Goal: Task Accomplishment & Management: Manage account settings

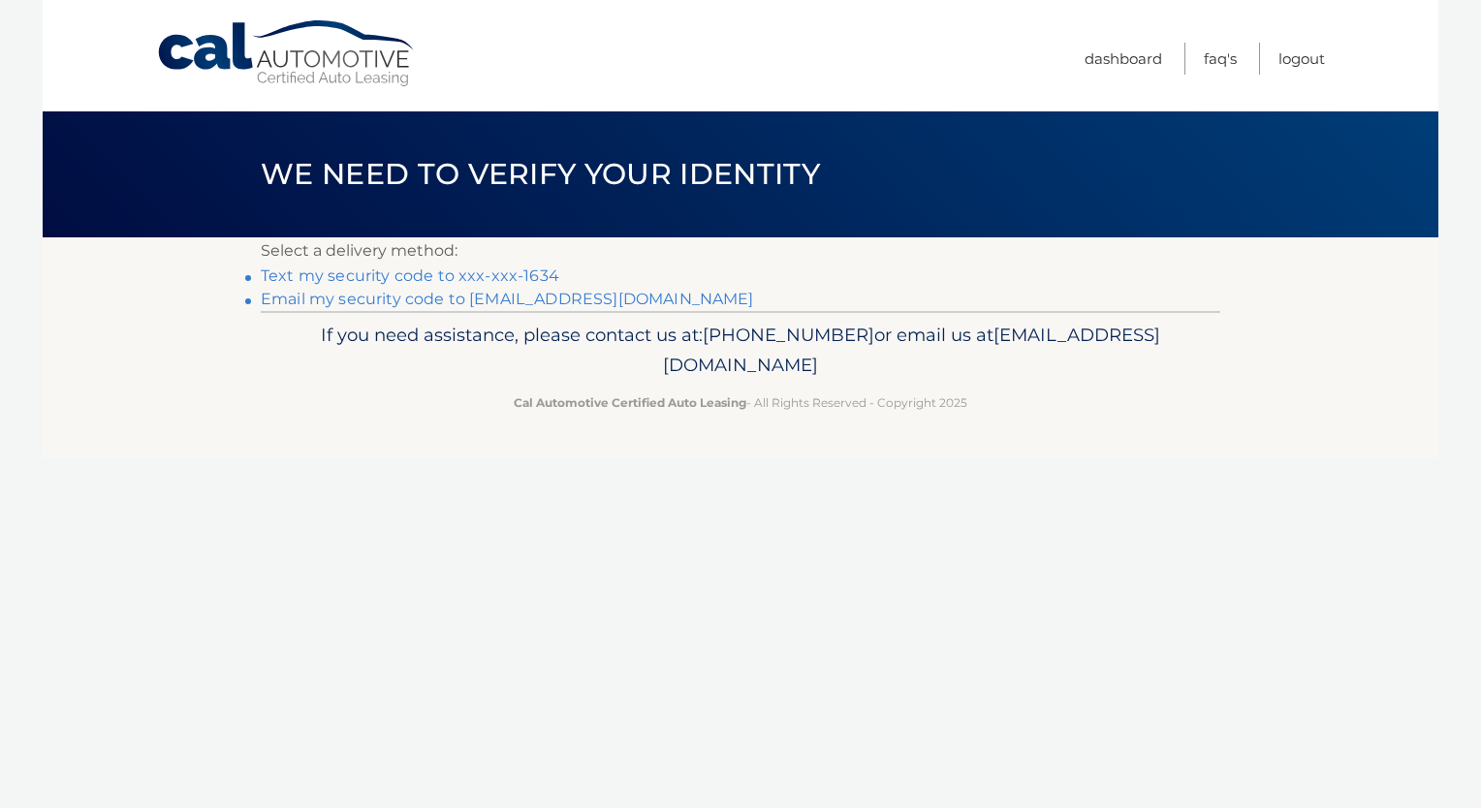
click at [479, 267] on link "Text my security code to xxx-xxx-1634" at bounding box center [410, 276] width 299 height 18
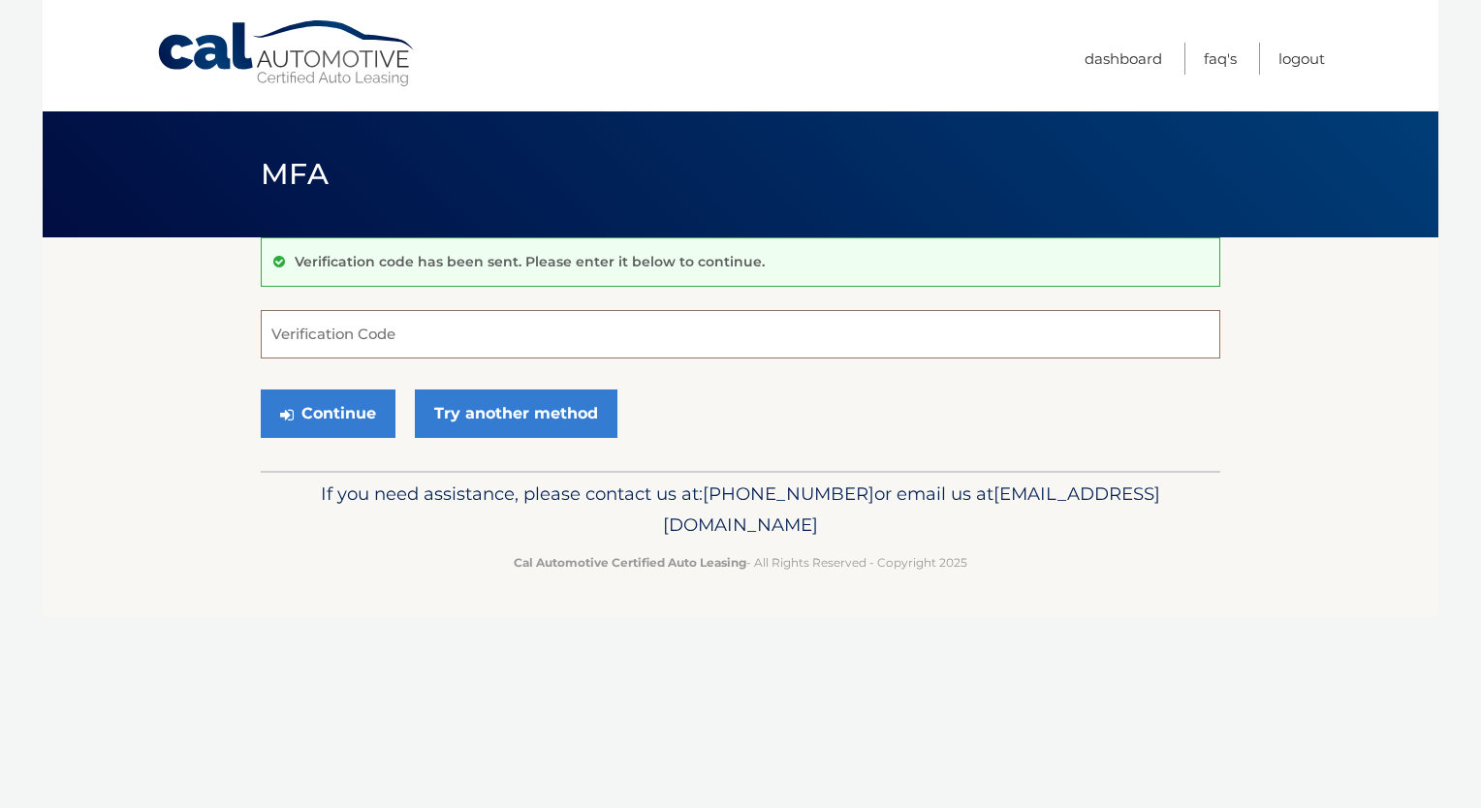
click at [427, 325] on input "Verification Code" at bounding box center [740, 334] width 959 height 48
type input "395519"
click at [333, 409] on button "Continue" at bounding box center [328, 414] width 135 height 48
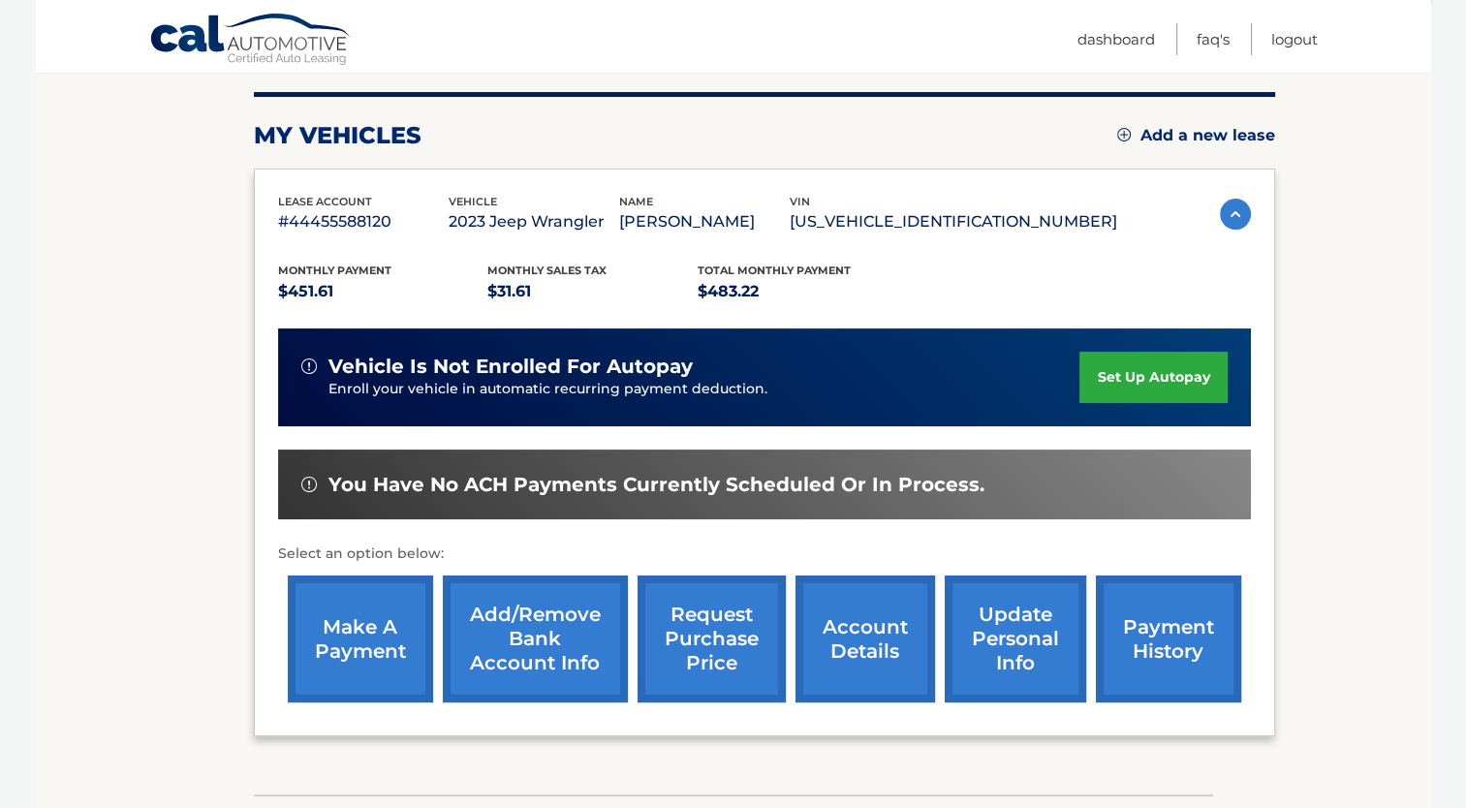
scroll to position [363, 0]
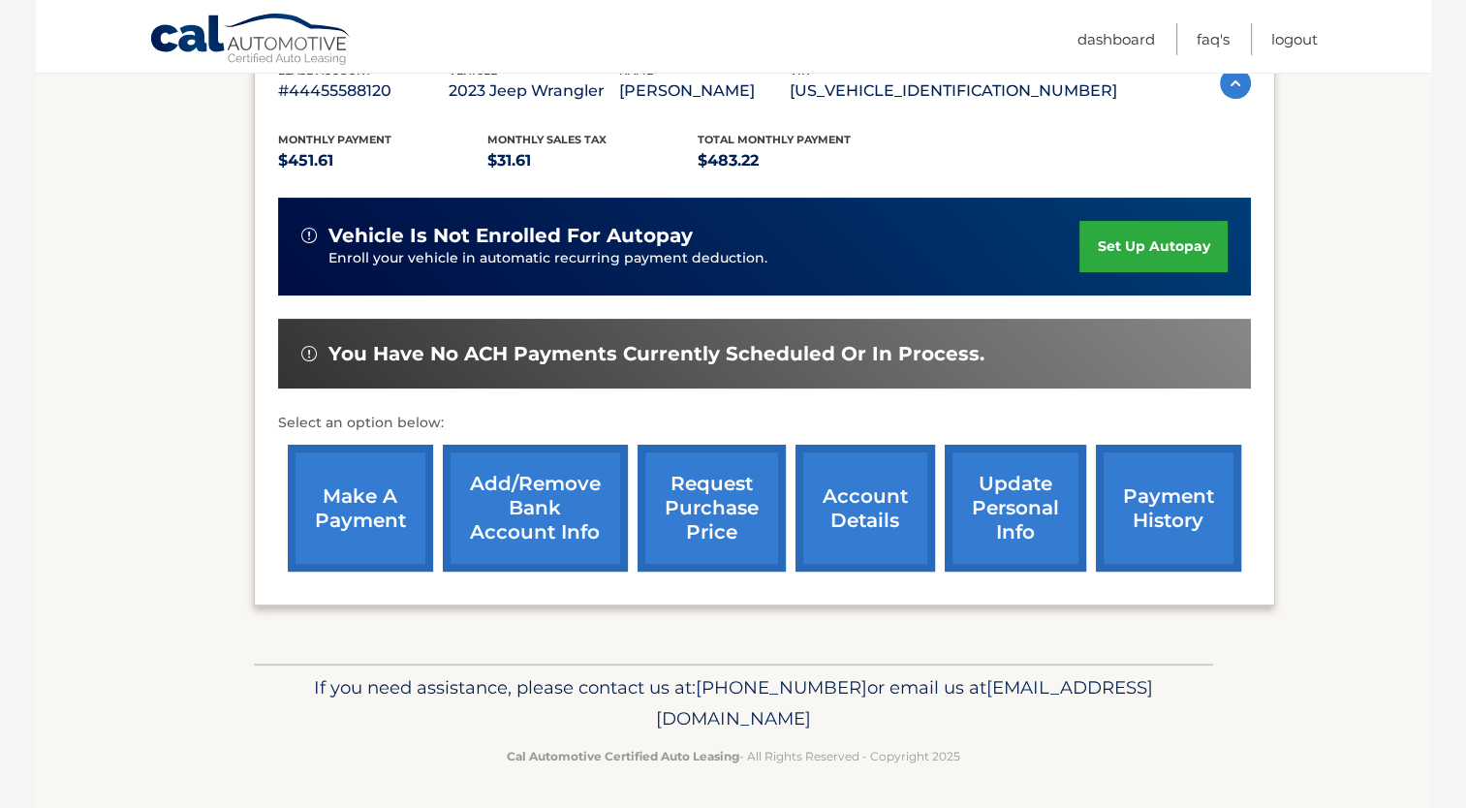
click at [739, 508] on link "request purchase price" at bounding box center [712, 508] width 148 height 127
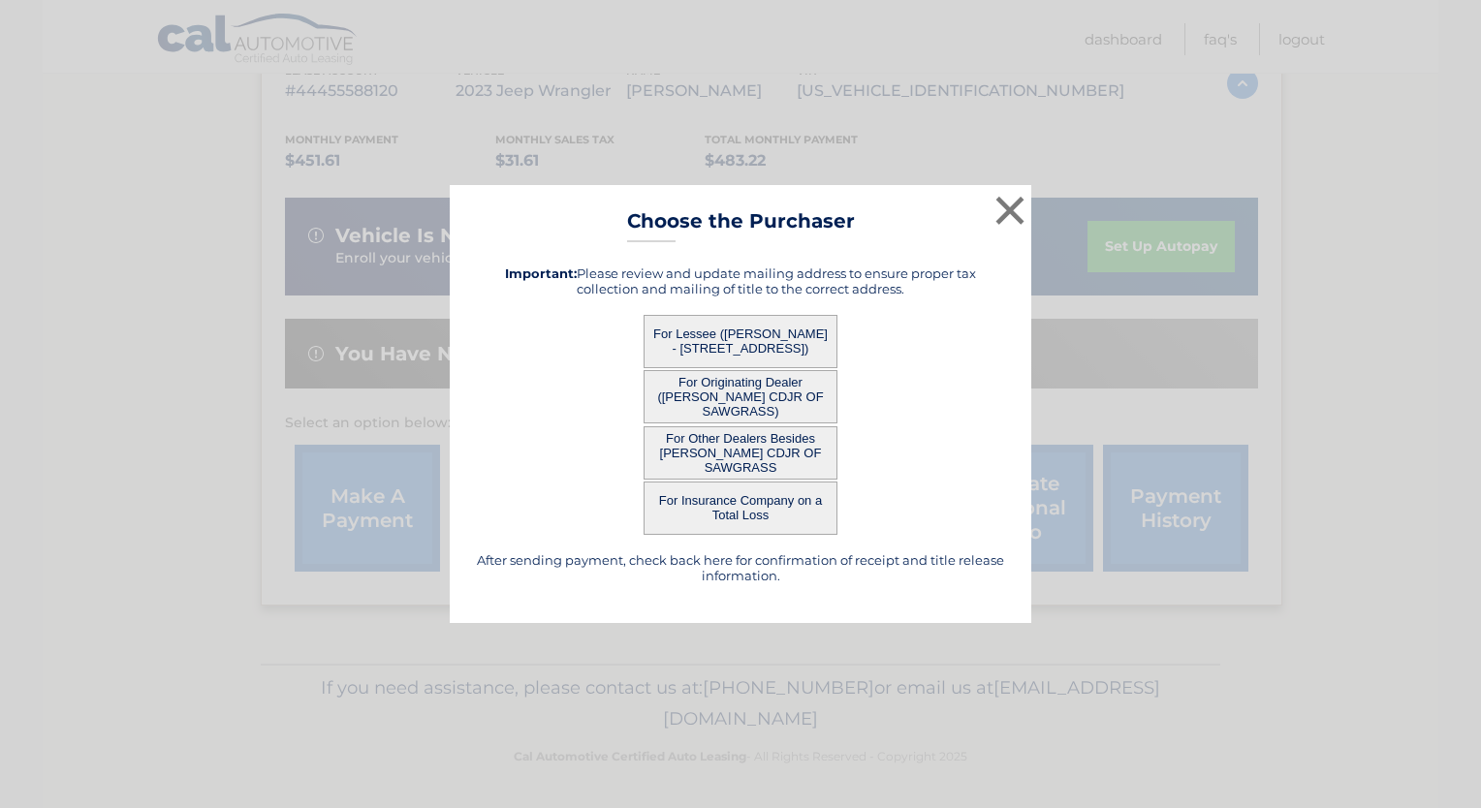
click at [756, 456] on button "For Other Dealers Besides [PERSON_NAME] CDJR OF SAWGRASS" at bounding box center [741, 452] width 194 height 53
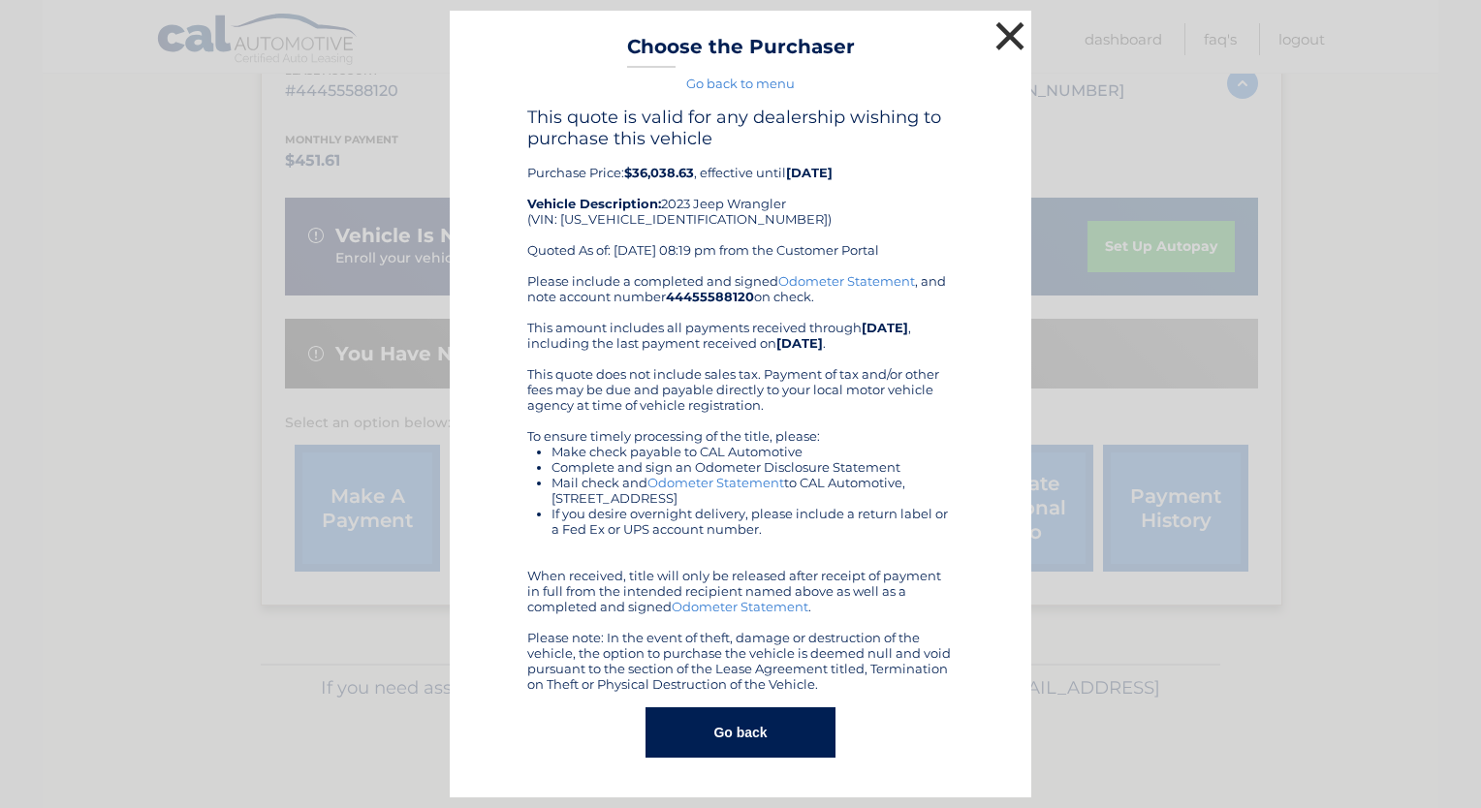
click at [1014, 35] on button "×" at bounding box center [1009, 35] width 39 height 39
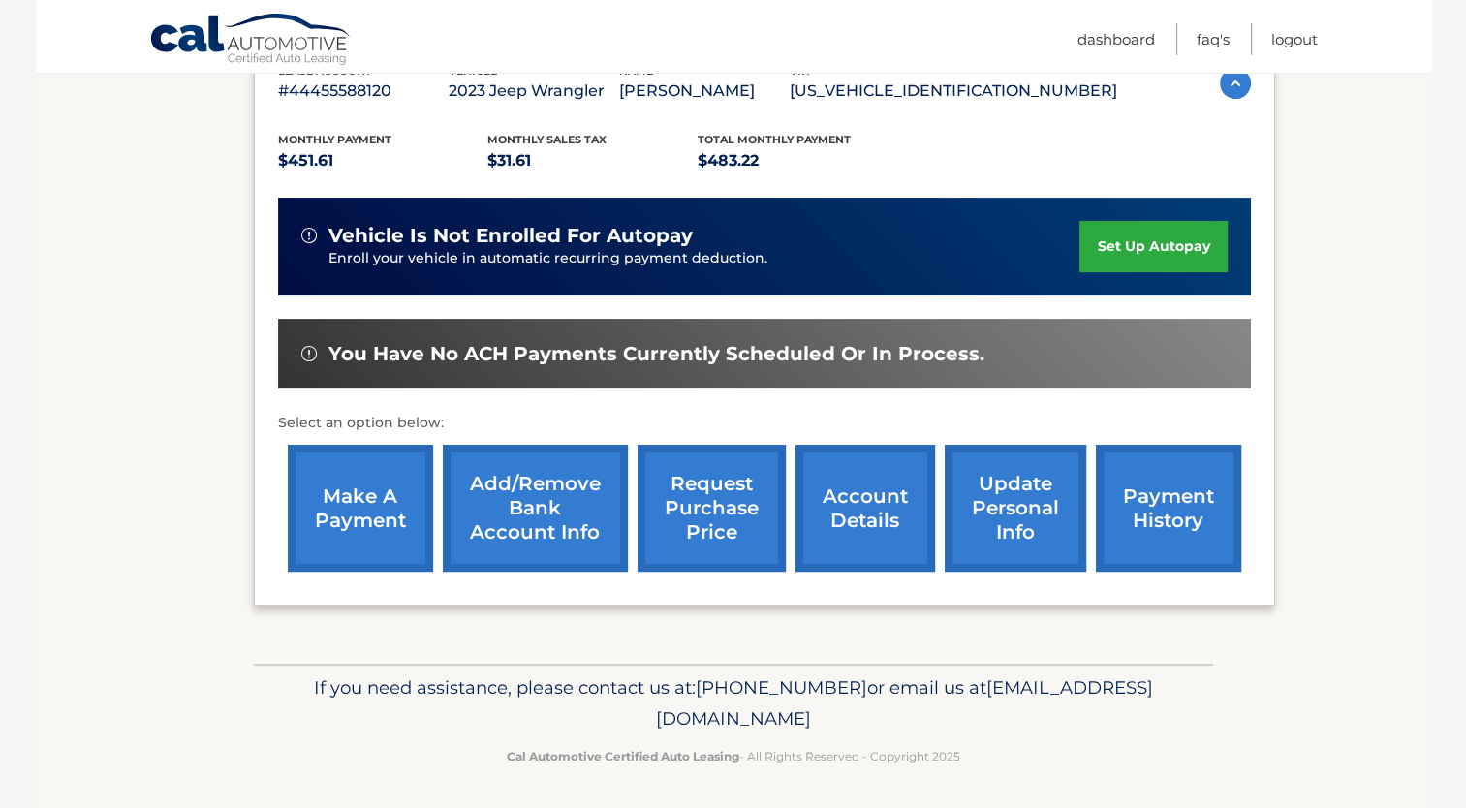
click at [1221, 491] on link "payment history" at bounding box center [1168, 508] width 145 height 127
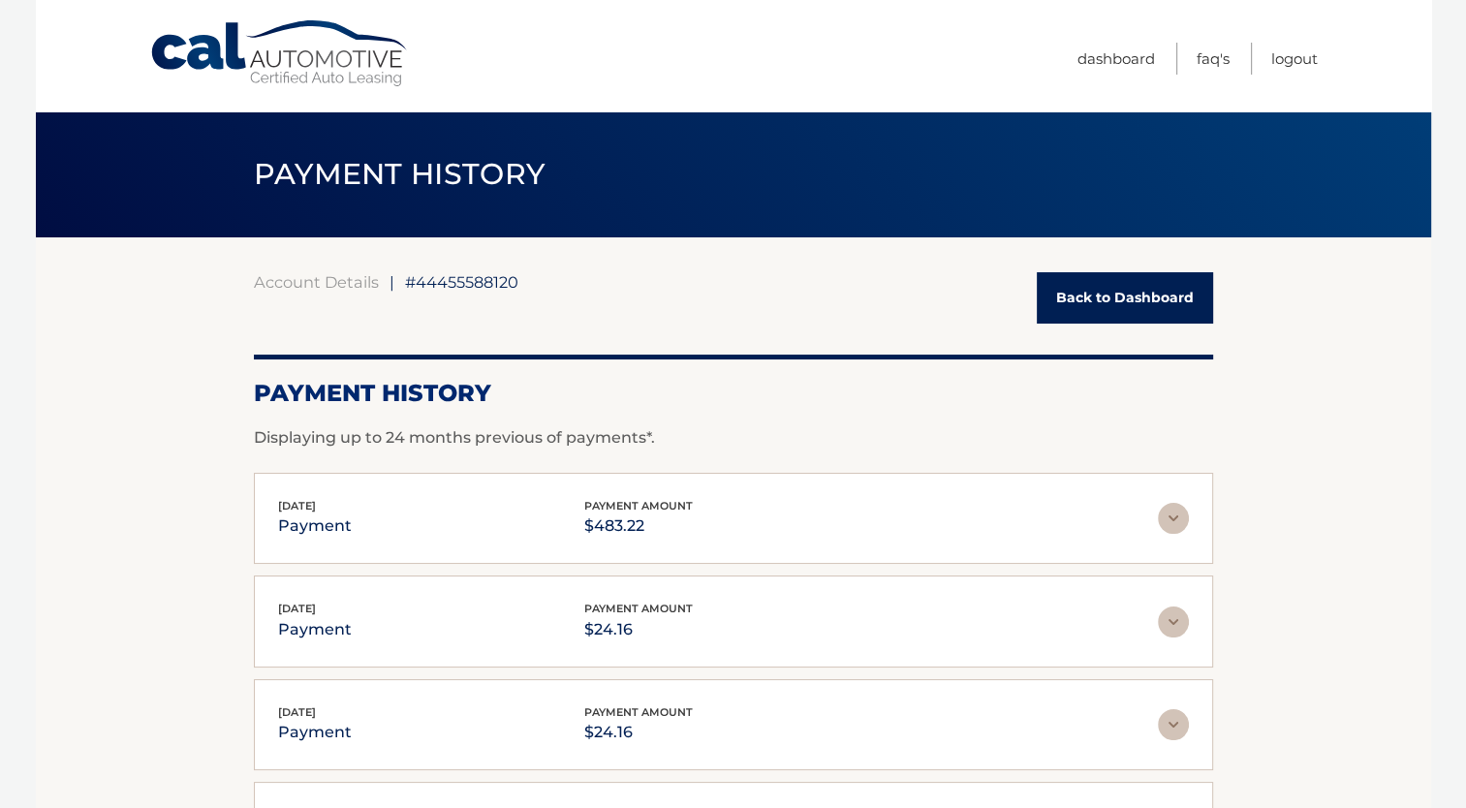
click at [1162, 517] on img at bounding box center [1173, 518] width 31 height 31
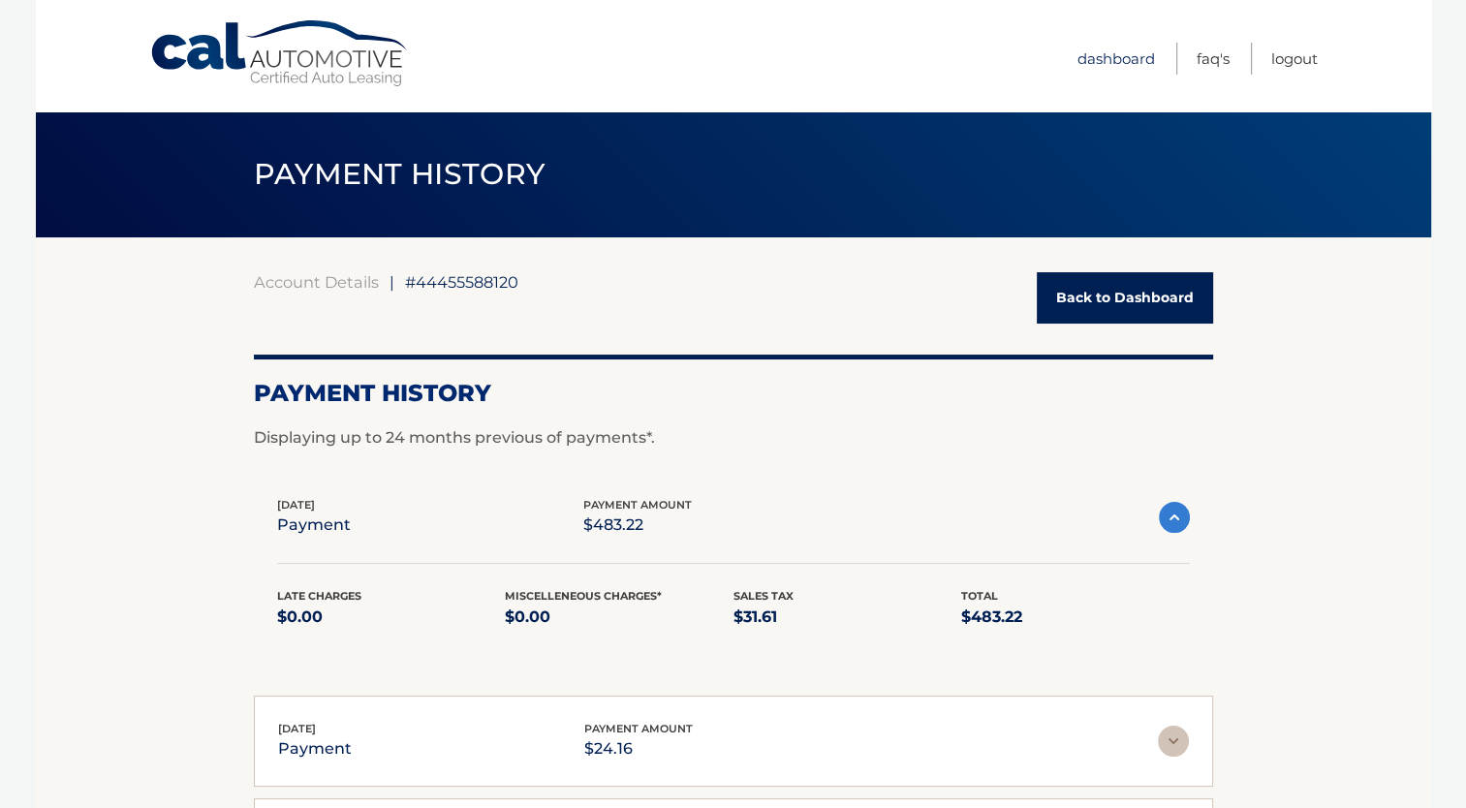
click at [1119, 64] on link "Dashboard" at bounding box center [1117, 59] width 78 height 32
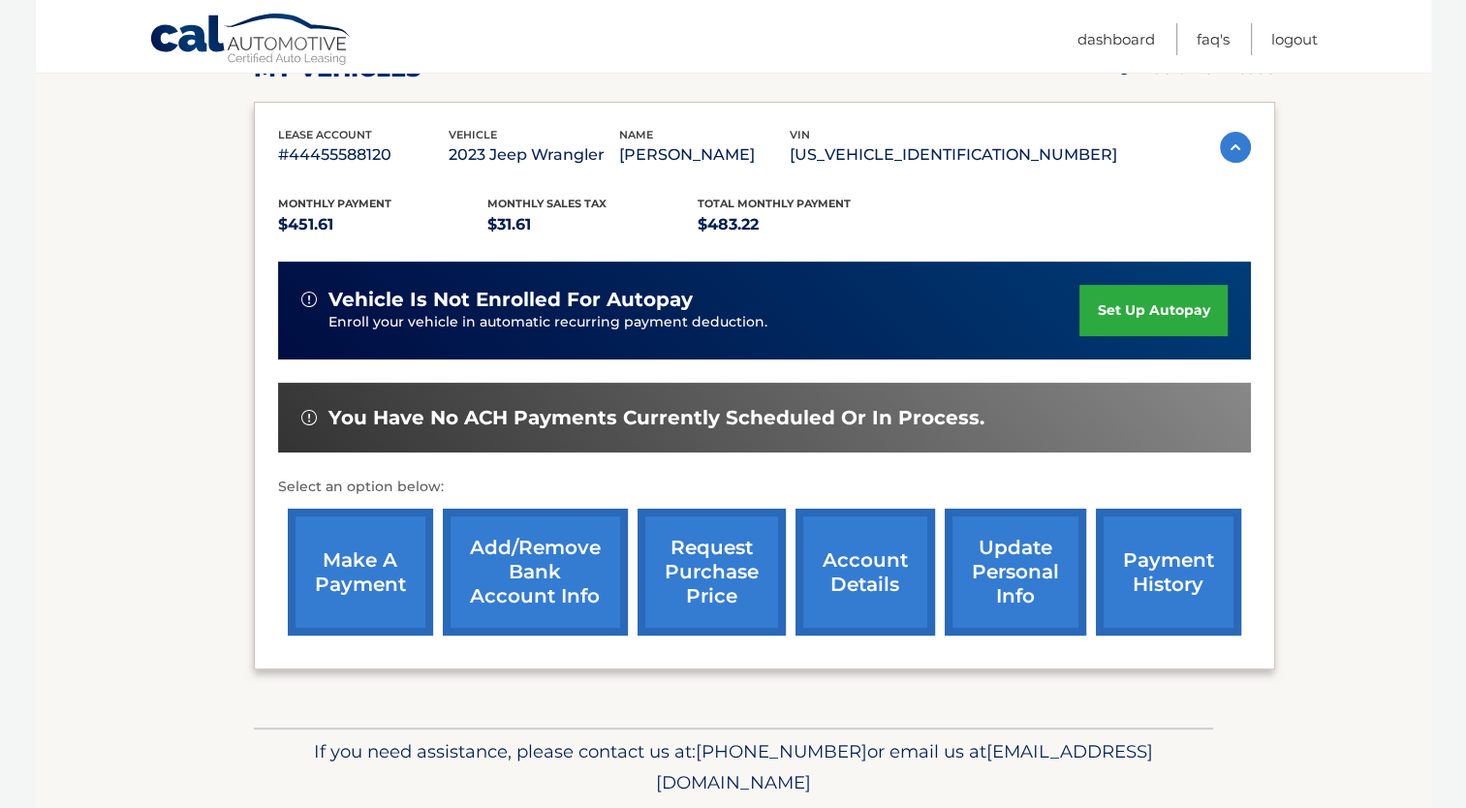
scroll to position [170, 0]
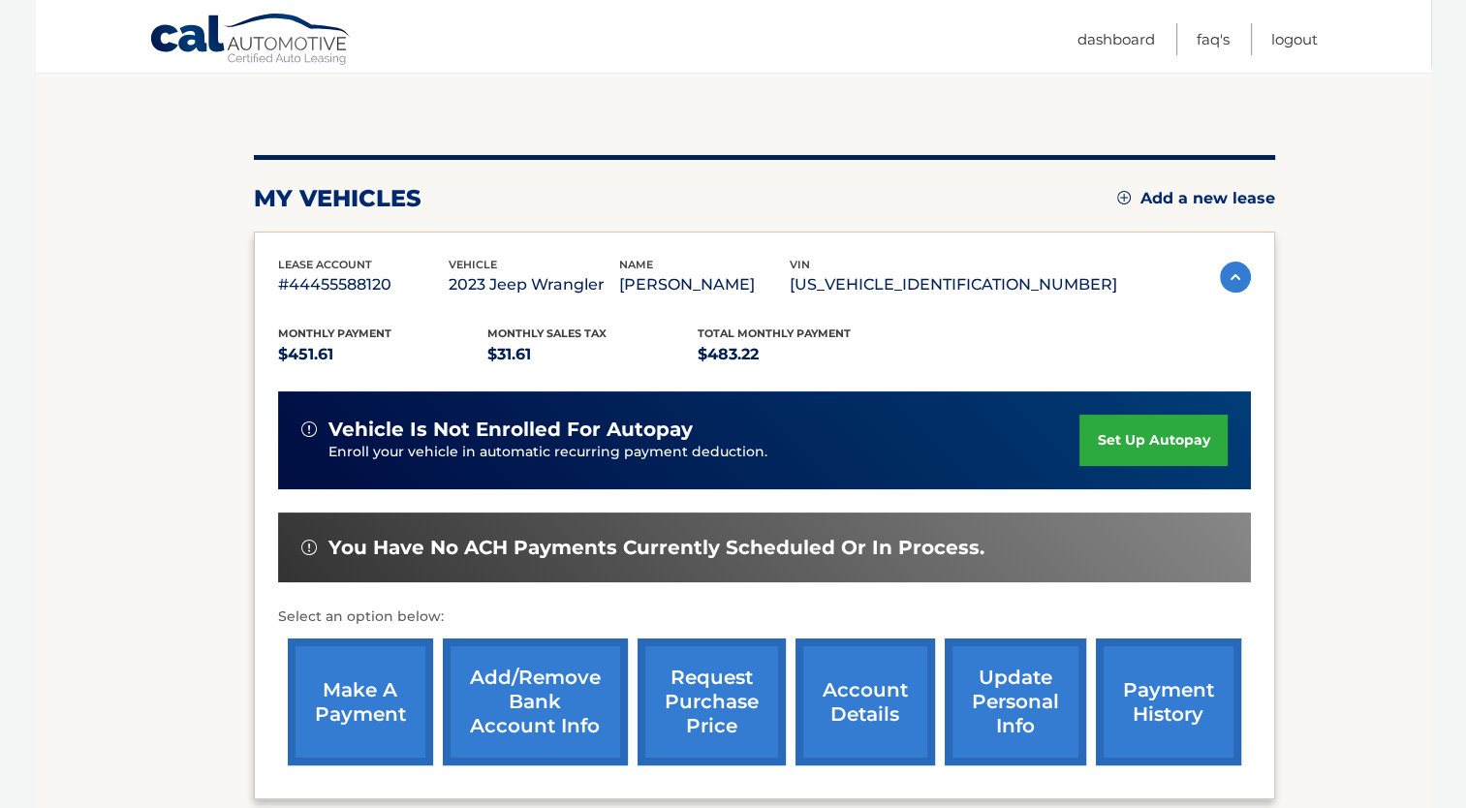
click at [860, 691] on link "account details" at bounding box center [866, 702] width 140 height 127
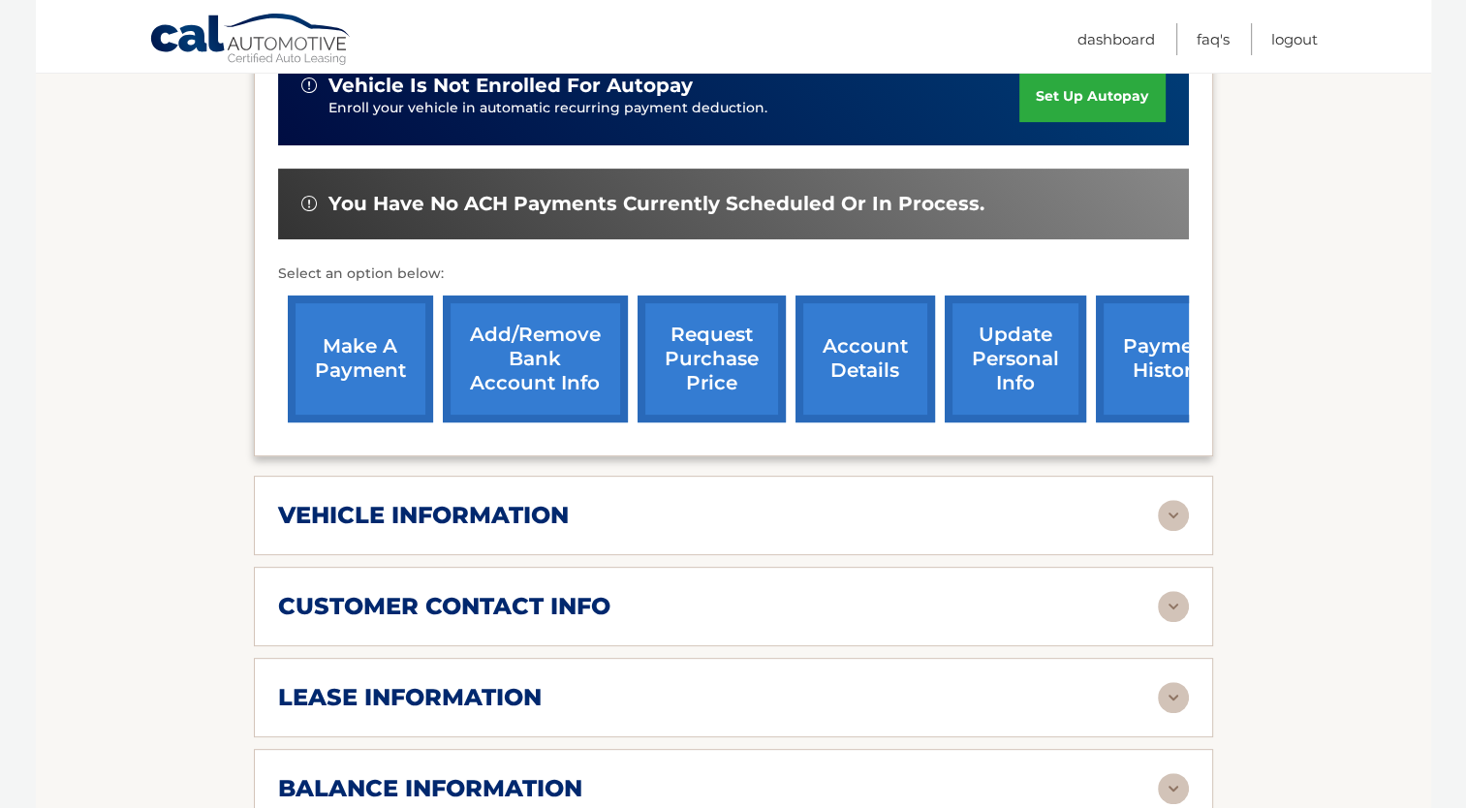
scroll to position [678, 0]
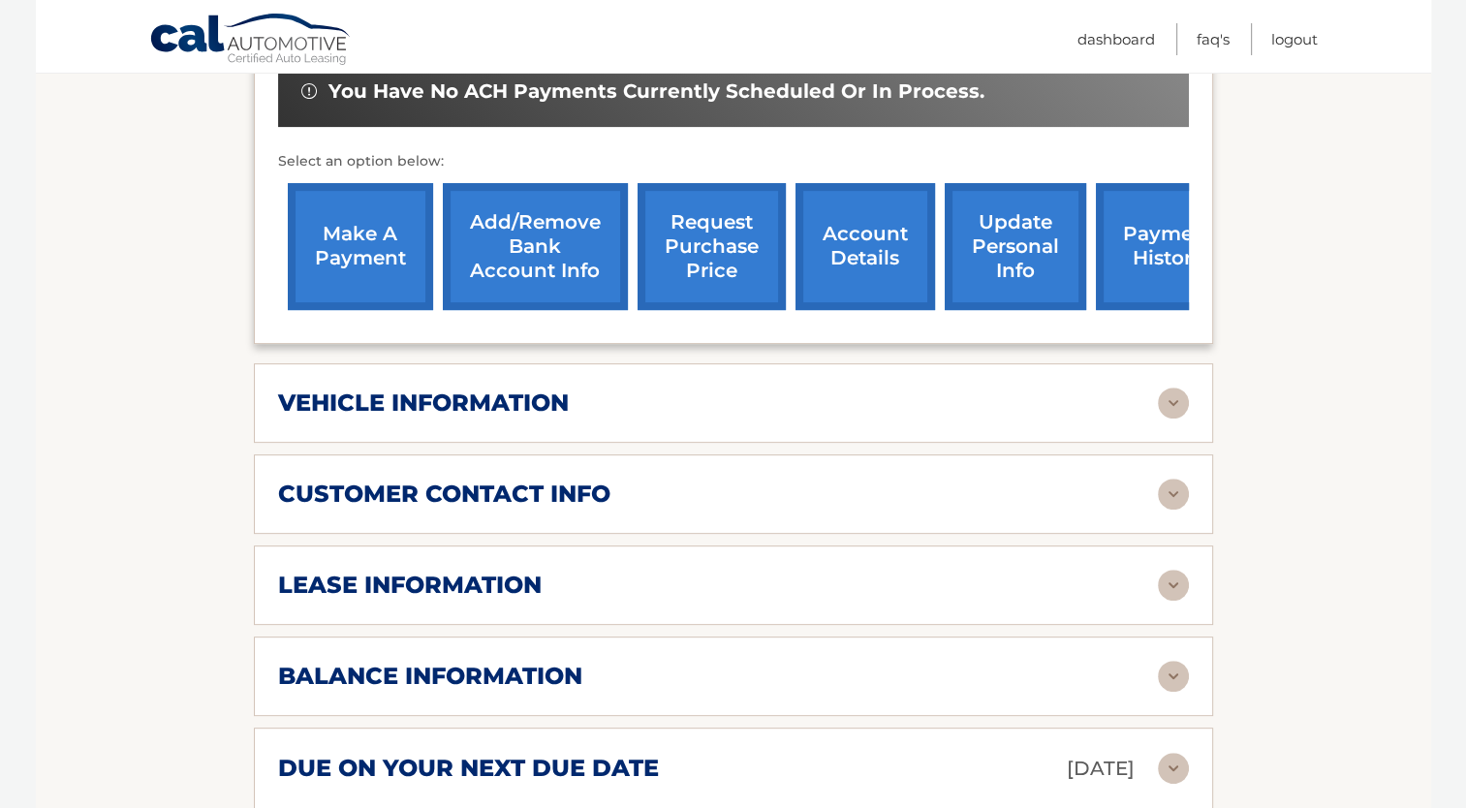
click at [517, 393] on div "vehicle information vehicle Year [DATE] vehicle make Jeep vehicle model Wrangle…" at bounding box center [733, 402] width 959 height 79
click at [525, 389] on h2 "vehicle information" at bounding box center [423, 403] width 291 height 29
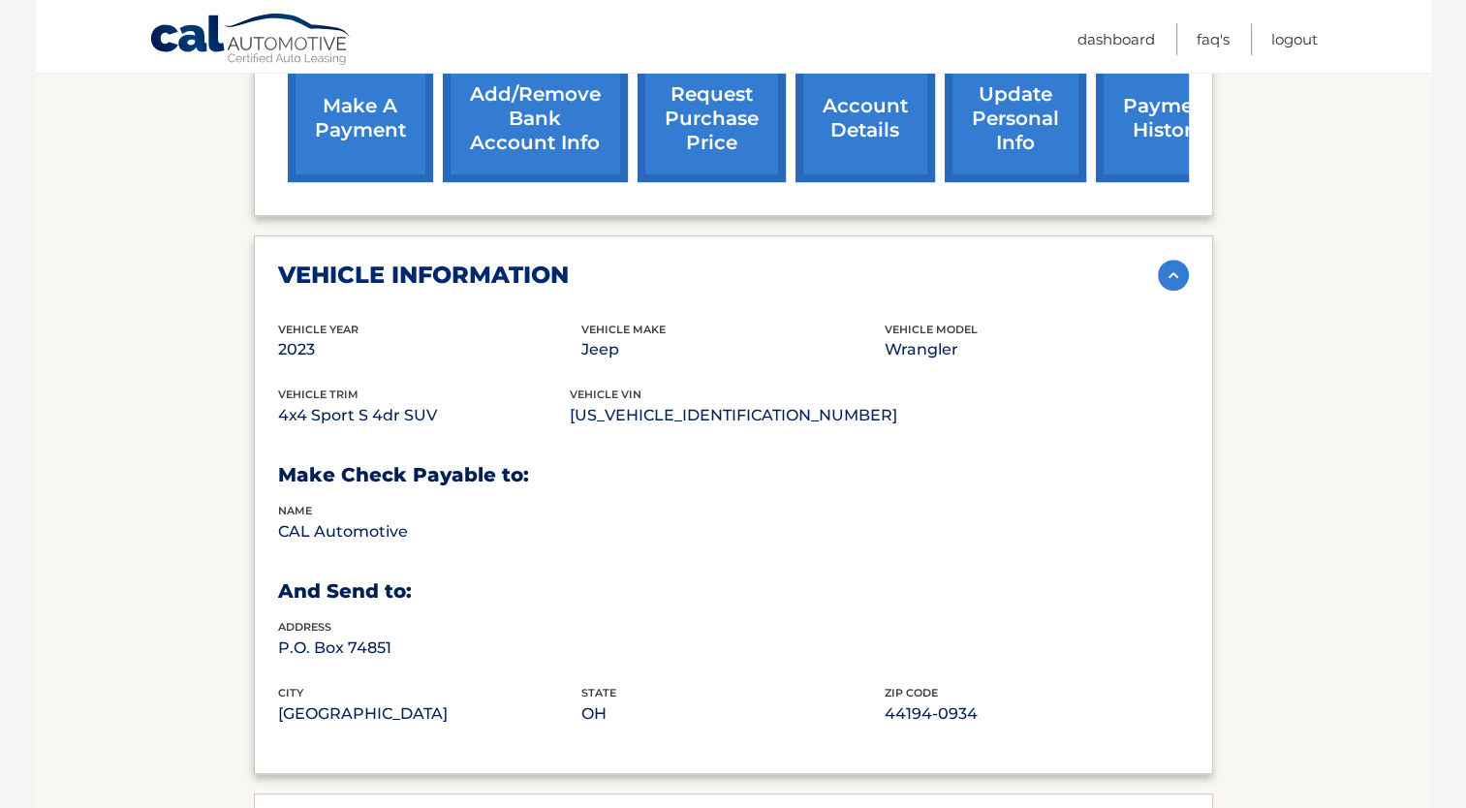
scroll to position [1066, 0]
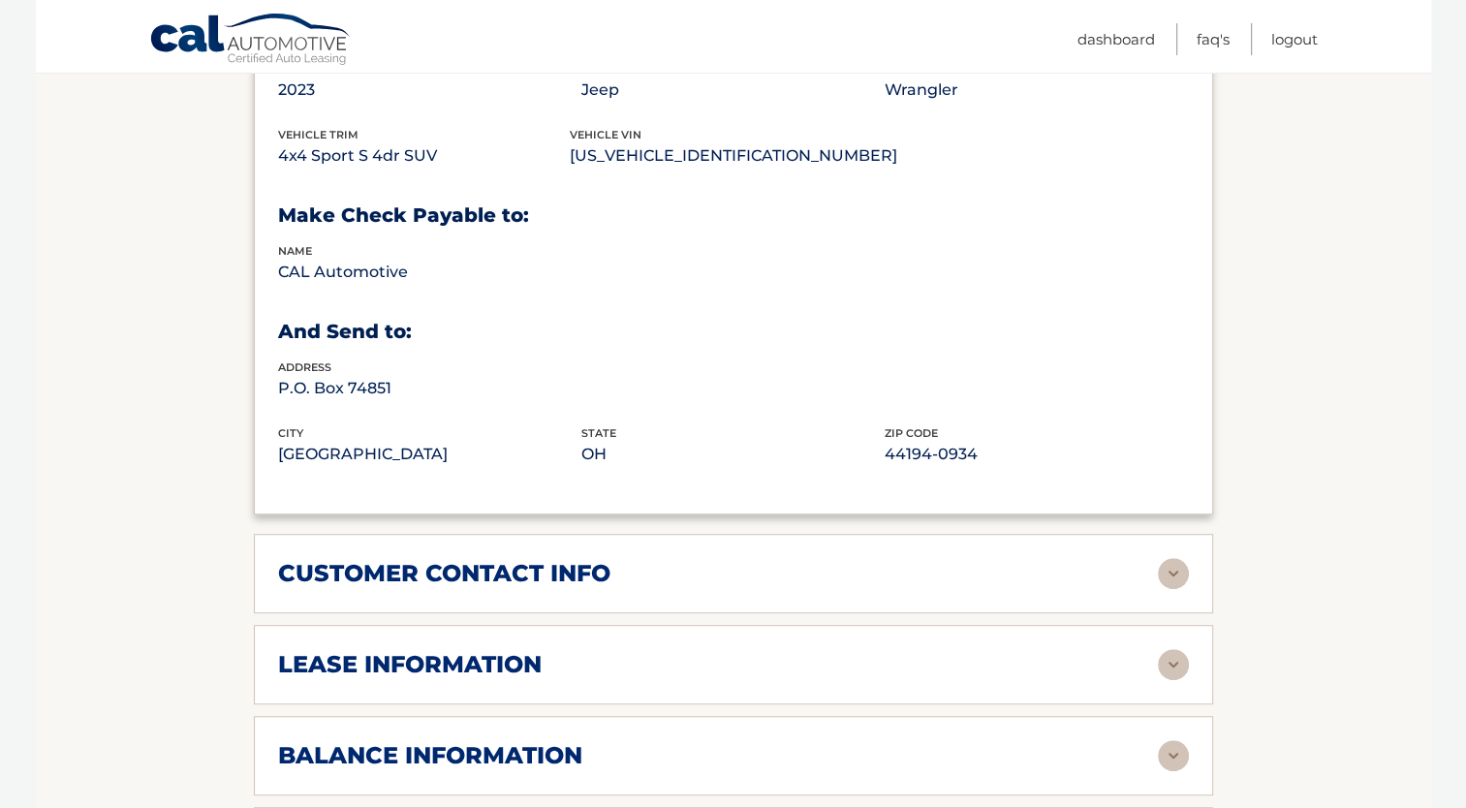
click at [585, 559] on h2 "customer contact info" at bounding box center [444, 573] width 332 height 29
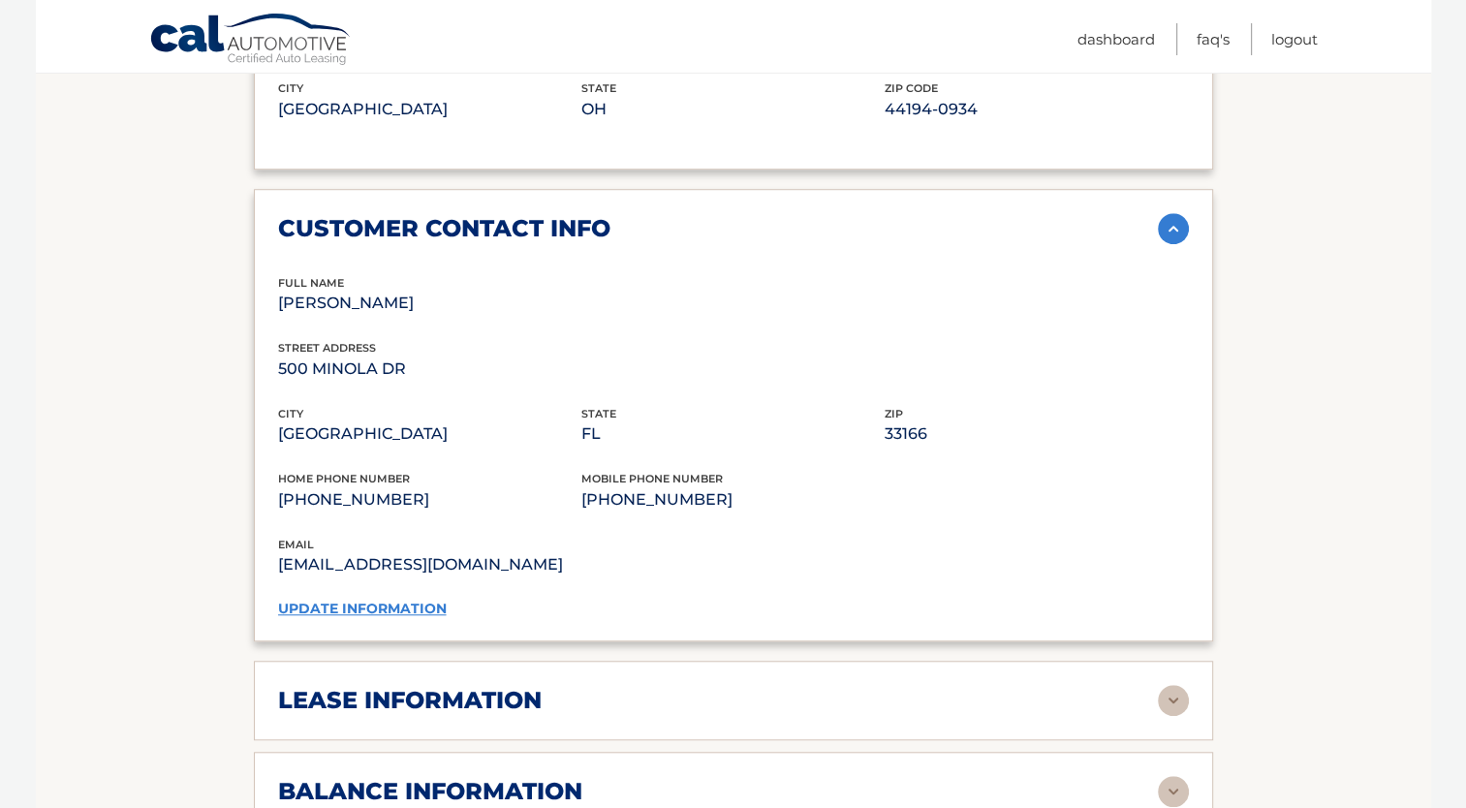
scroll to position [1454, 0]
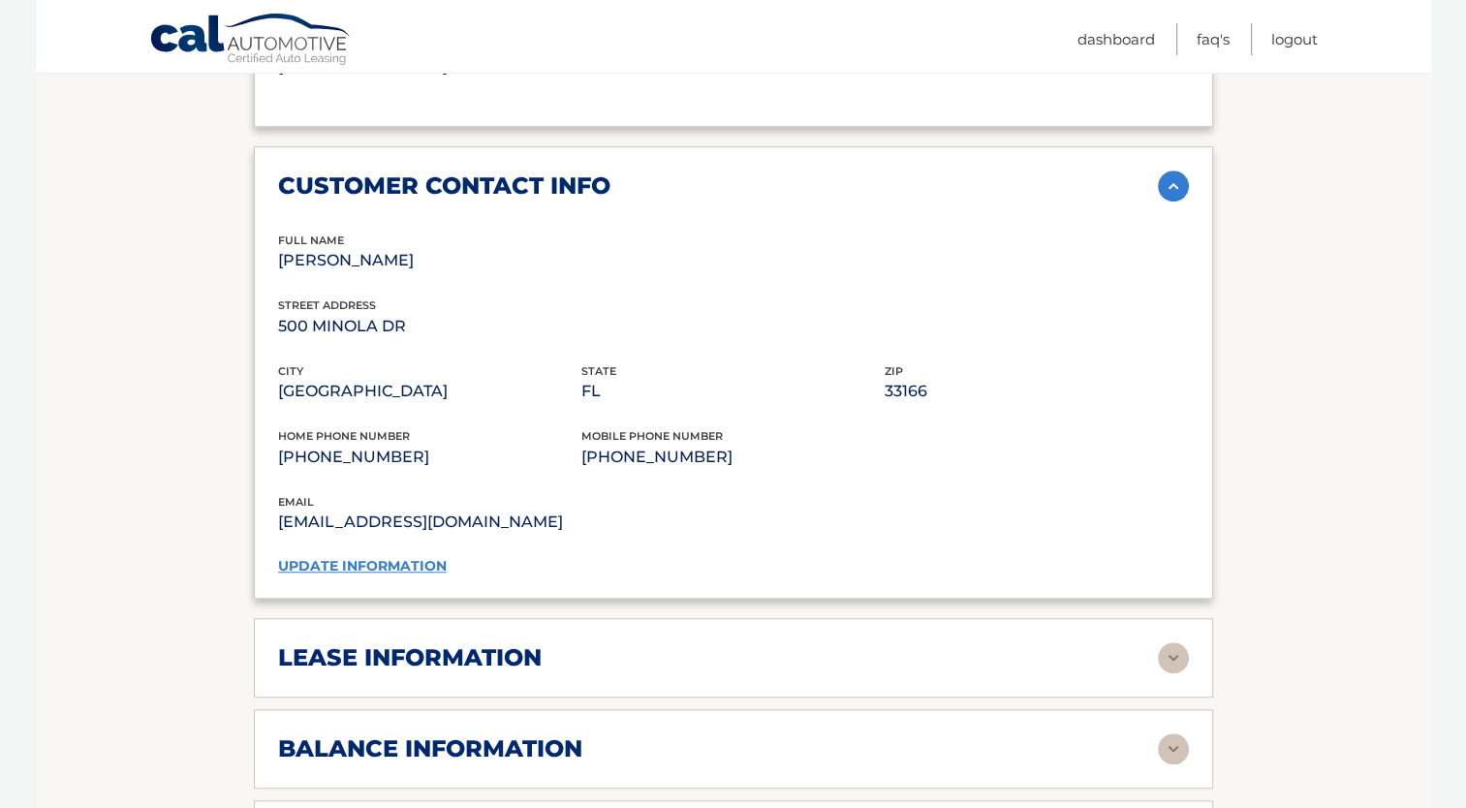
click at [563, 644] on div "lease information" at bounding box center [718, 658] width 880 height 29
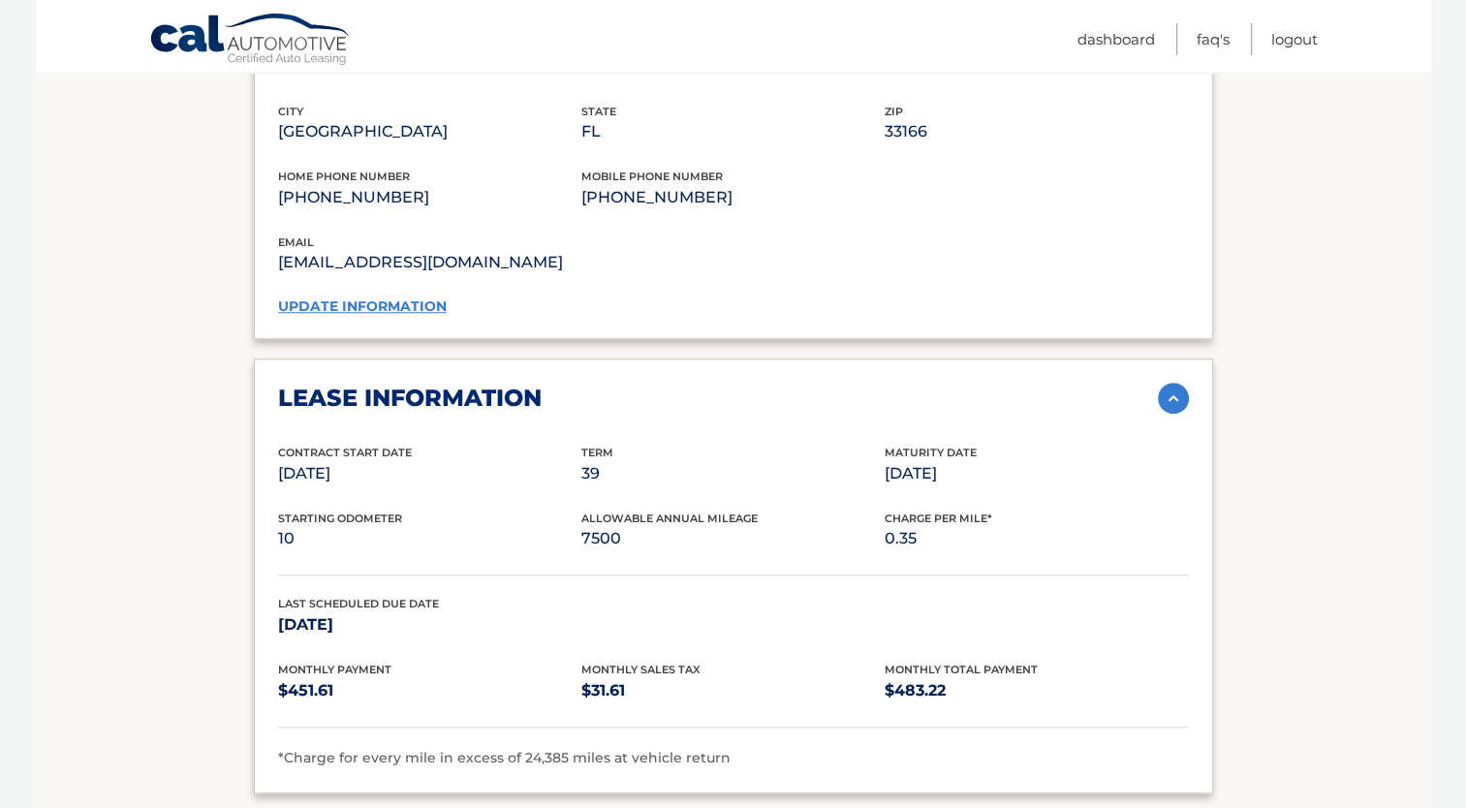
scroll to position [1841, 0]
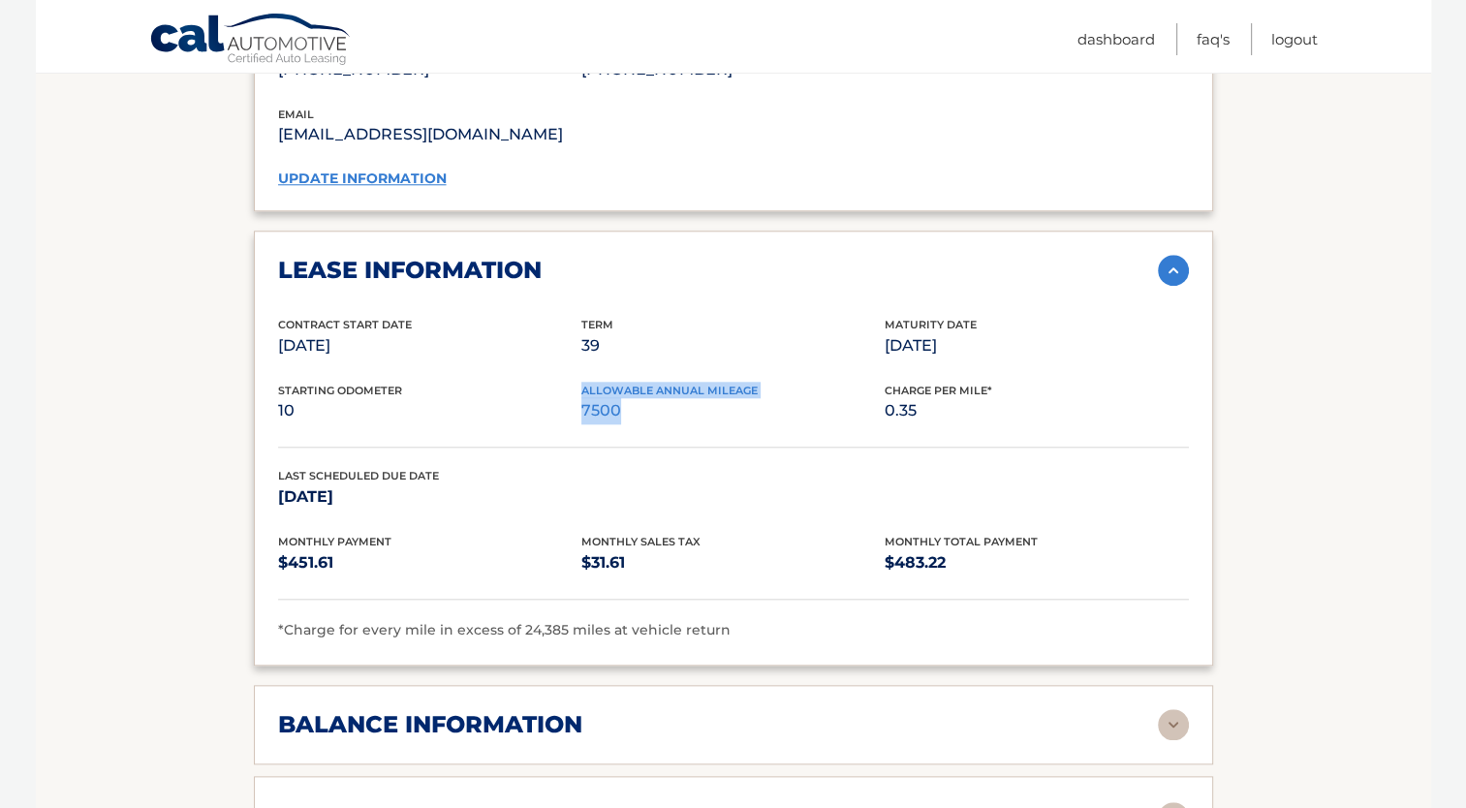
drag, startPoint x: 573, startPoint y: 399, endPoint x: 736, endPoint y: 386, distance: 163.4
click at [736, 386] on div "Starting Odometer 10 Allowable Annual Mileage 7500 Charge Per Mile* 0.35" at bounding box center [733, 415] width 911 height 66
drag, startPoint x: 736, startPoint y: 386, endPoint x: 729, endPoint y: 398, distance: 14.3
click at [729, 398] on div "Starting Odometer 10 Allowable Annual Mileage 7500 Charge Per Mile* 0.35" at bounding box center [733, 415] width 911 height 66
click at [725, 415] on div "Contract Start Date [DATE] Term 39 Maturity Date [DATE] Starting Odometer 10 Al…" at bounding box center [733, 479] width 911 height 326
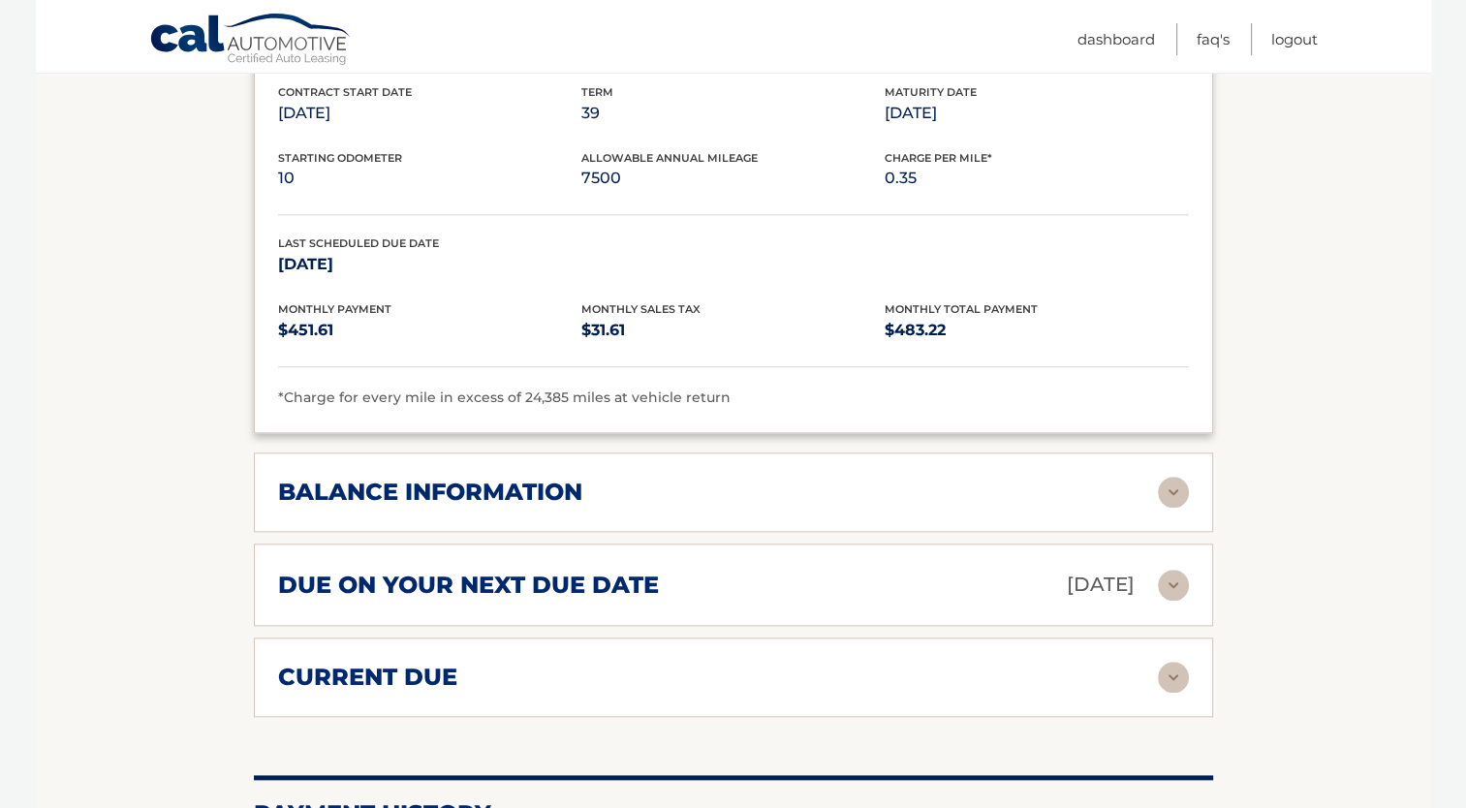
scroll to position [2229, 0]
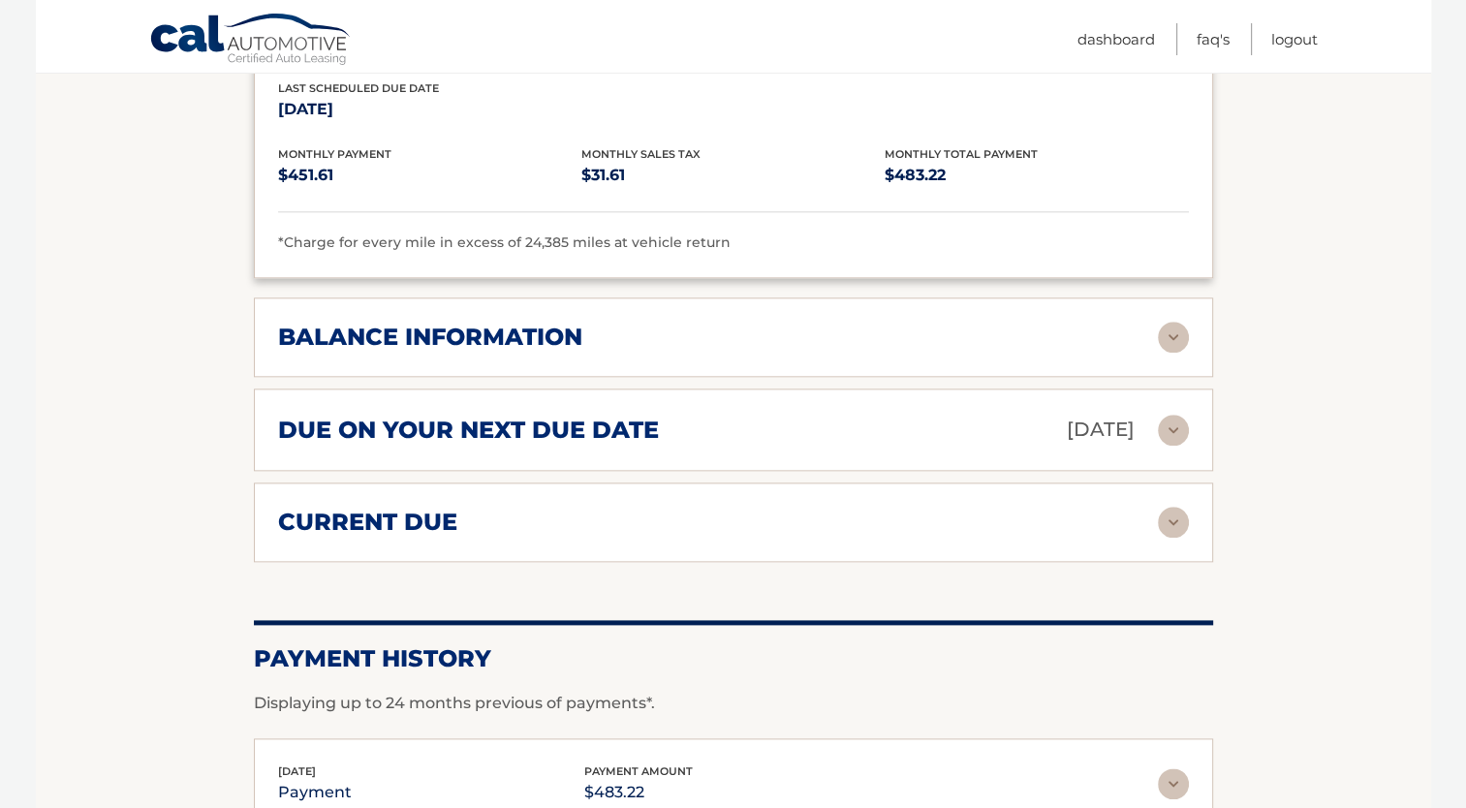
click at [491, 323] on h2 "balance information" at bounding box center [430, 337] width 304 height 29
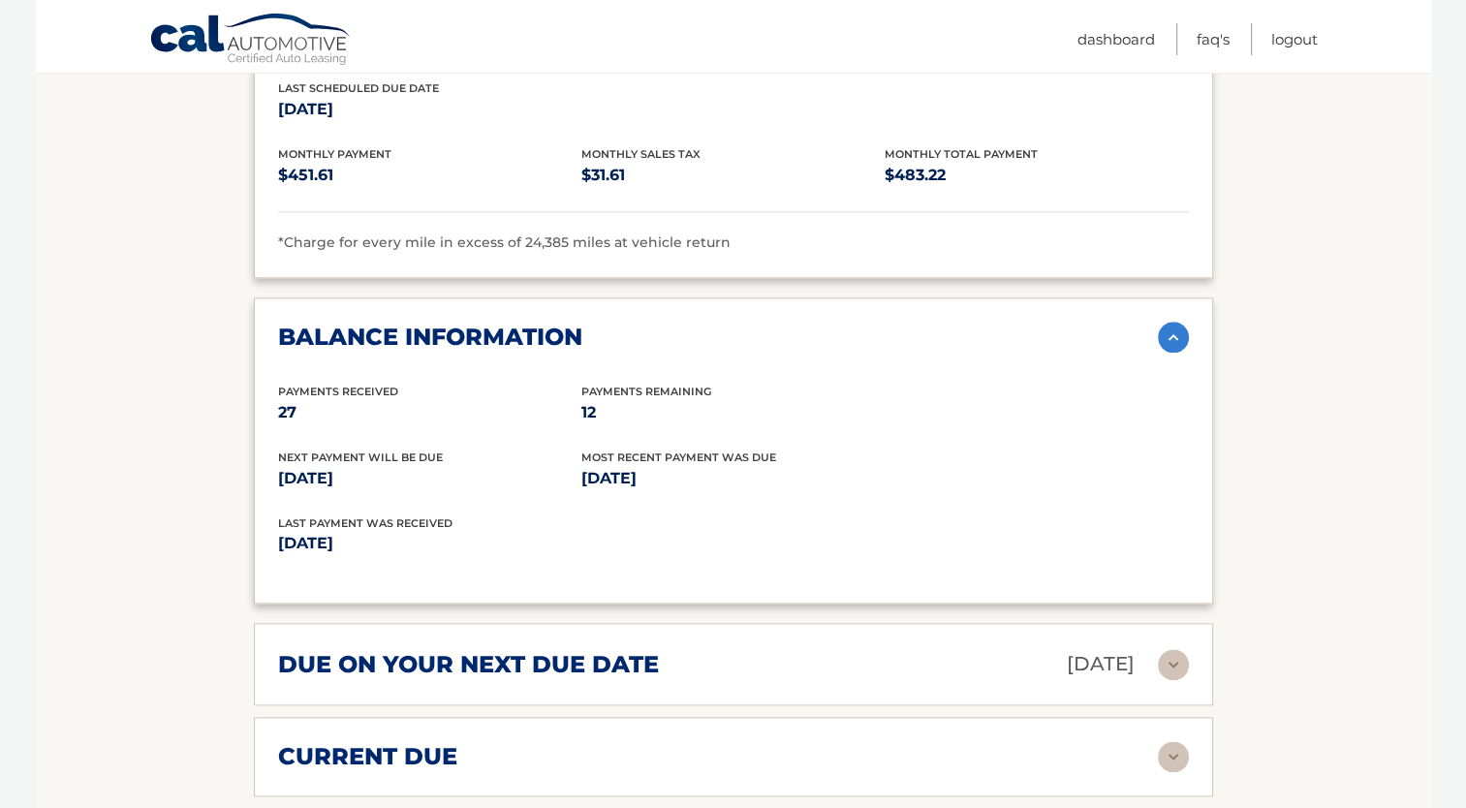
click at [686, 647] on div "due on your next due date [DATE]" at bounding box center [718, 664] width 880 height 34
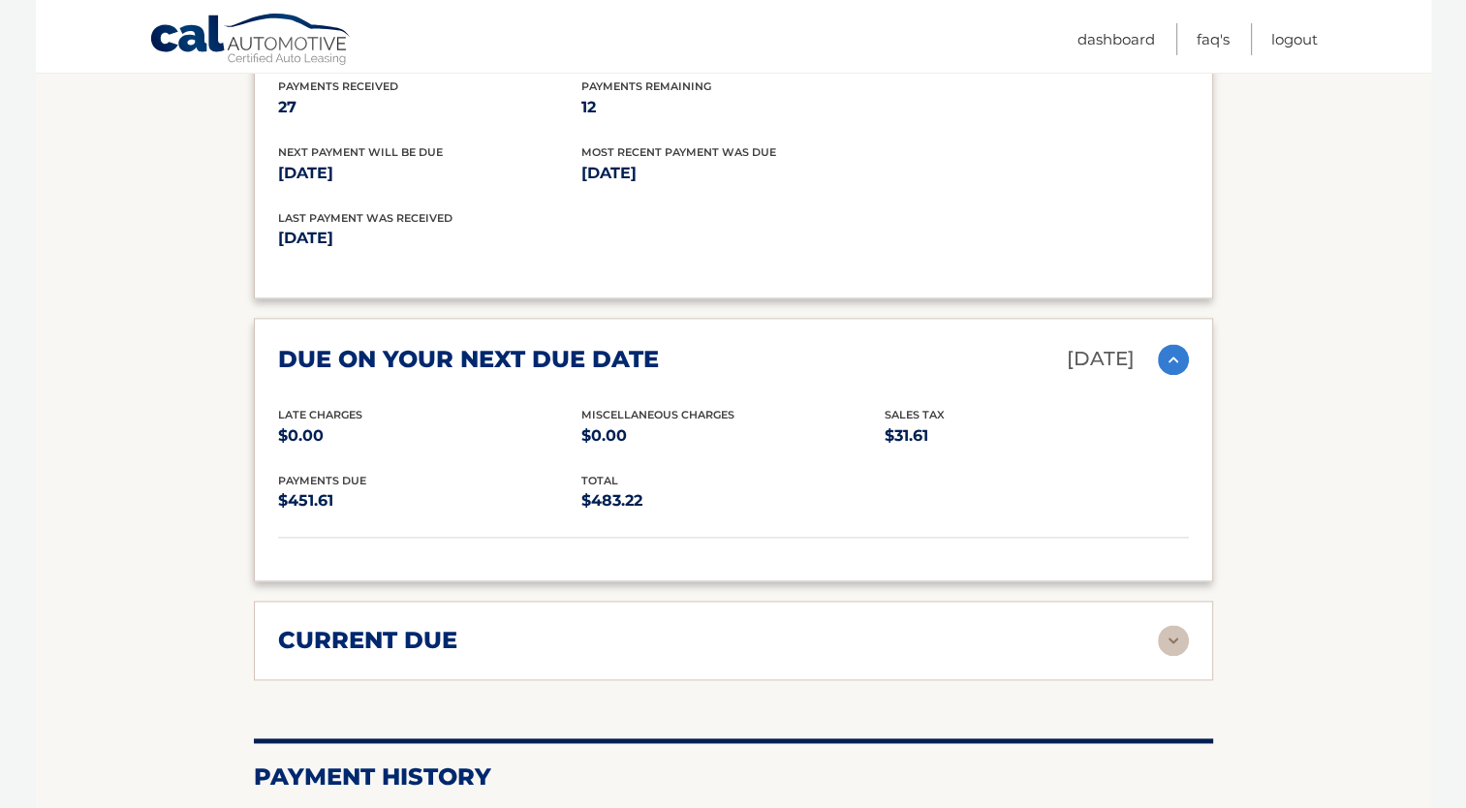
scroll to position [2617, 0]
